Goal: Find specific page/section: Find specific page/section

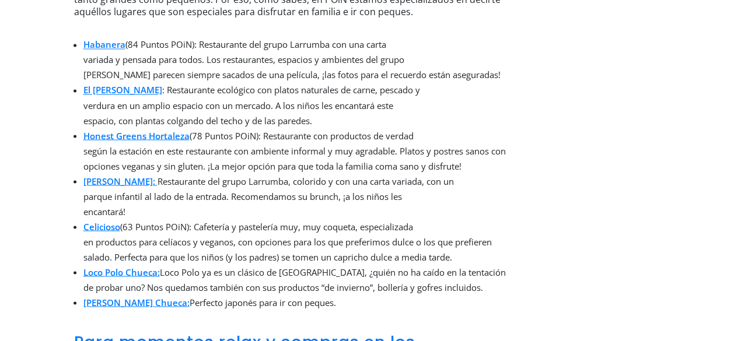
scroll to position [1009, 0]
click at [89, 175] on link "Frida:" at bounding box center [119, 181] width 72 height 12
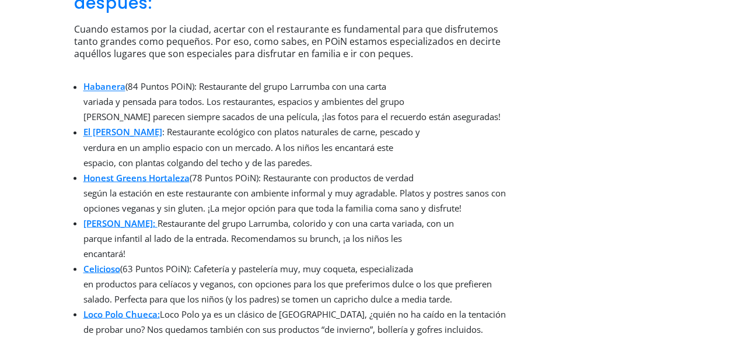
scroll to position [967, 0]
click at [374, 79] on li "Habanera (84 Puntos POiN): Restaurante del grupo Larrumba con una carta variada…" at bounding box center [295, 102] width 425 height 46
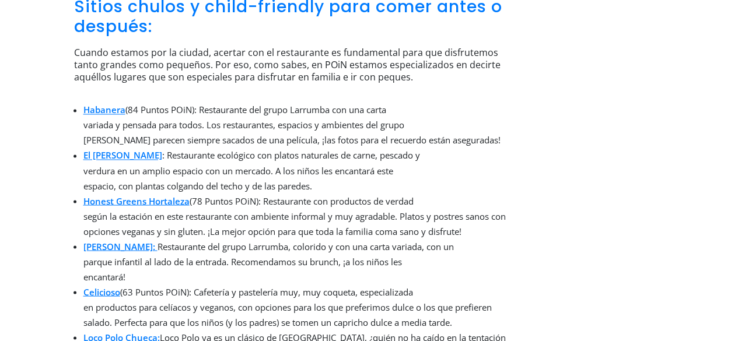
scroll to position [943, 0]
click at [102, 104] on link "Habanera" at bounding box center [104, 110] width 42 height 12
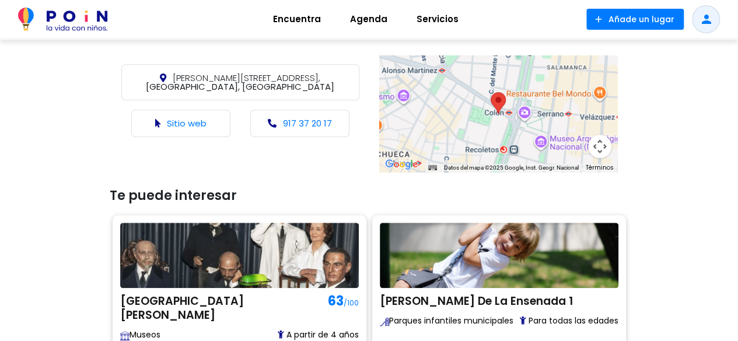
scroll to position [500, 0]
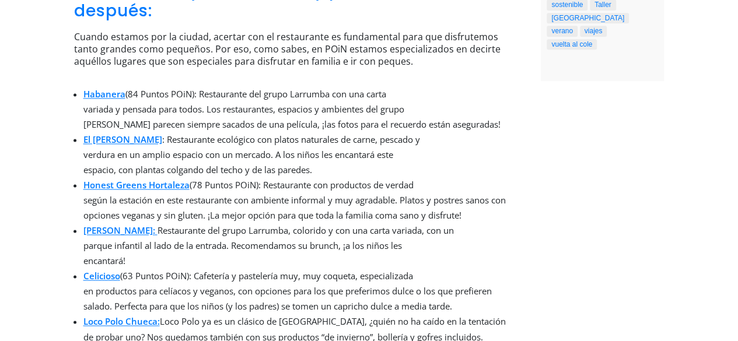
scroll to position [777, 0]
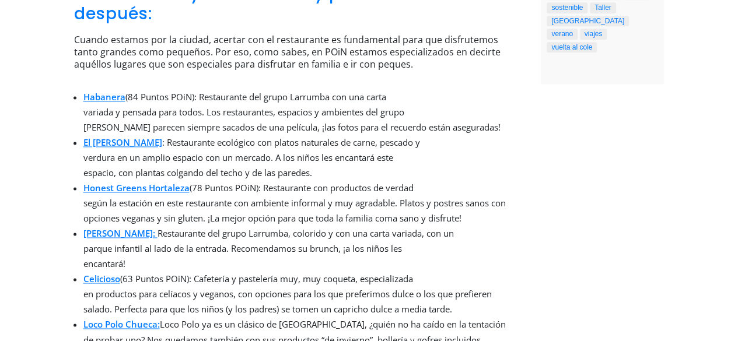
click at [95, 137] on link "El Huerto de Lucas" at bounding box center [122, 143] width 79 height 12
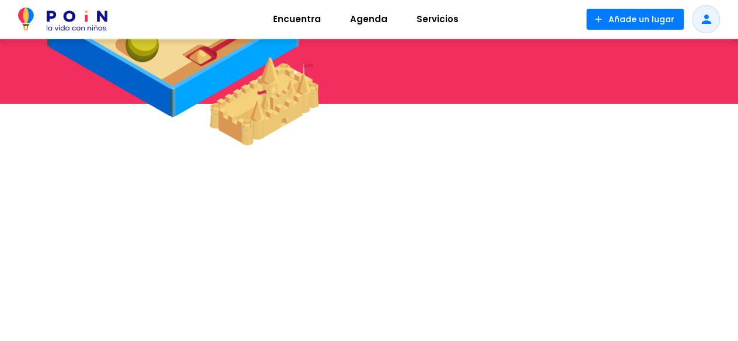
scroll to position [137, 0]
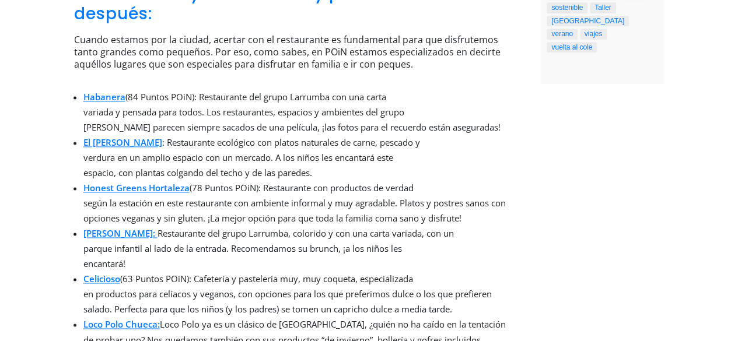
click at [99, 319] on link "Loco Polo Chueca:" at bounding box center [121, 325] width 76 height 12
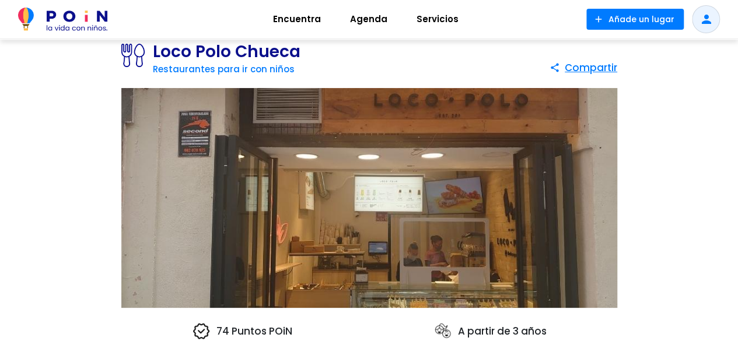
scroll to position [37, 0]
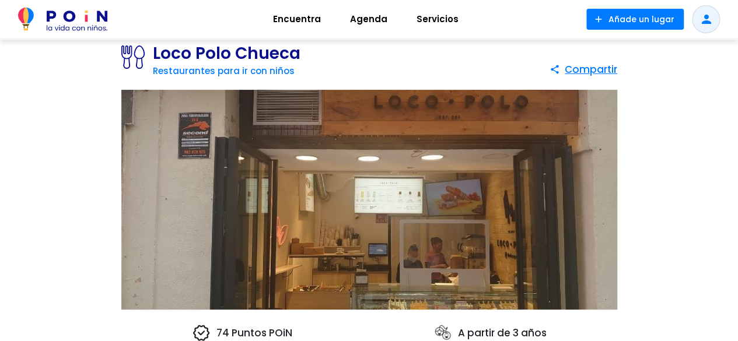
click at [540, 223] on img at bounding box center [369, 200] width 496 height 221
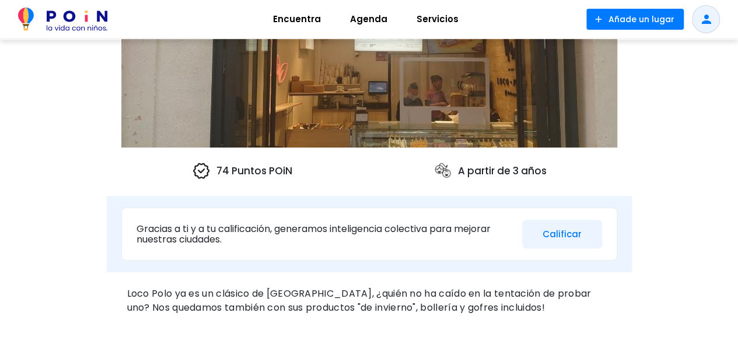
scroll to position [193, 0]
